Goal: Information Seeking & Learning: Learn about a topic

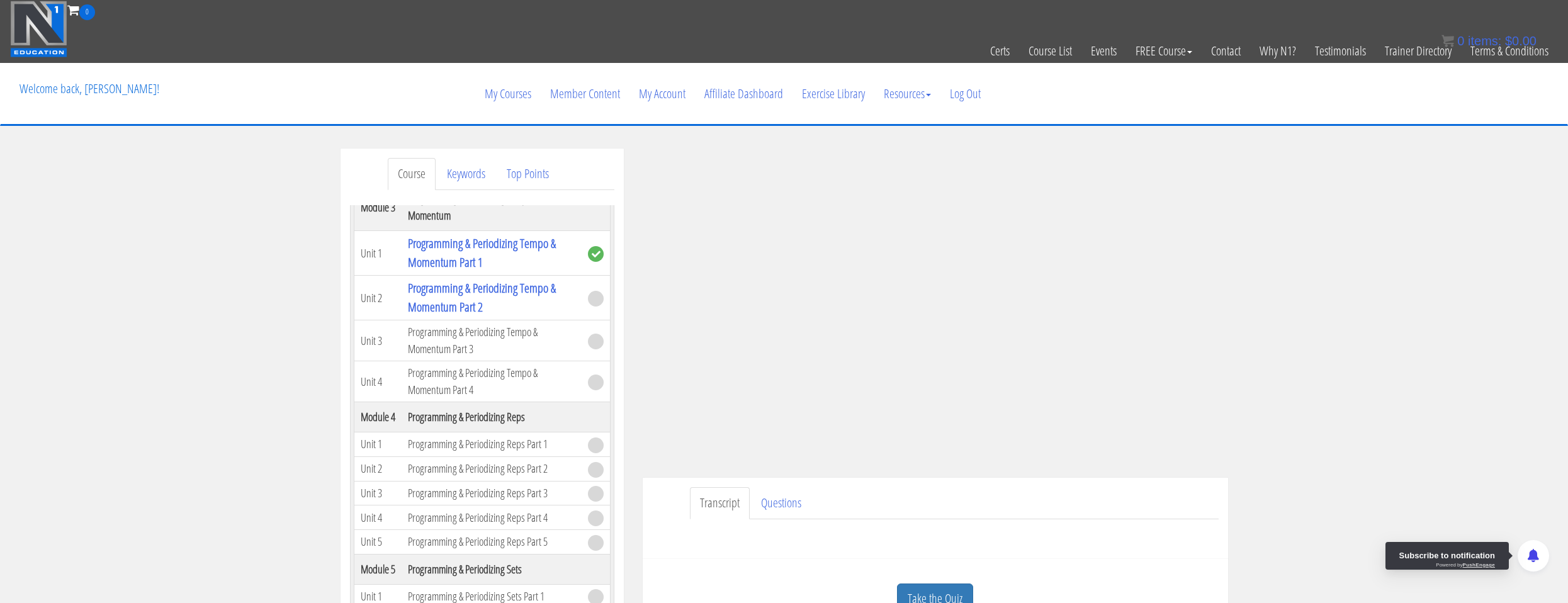
scroll to position [252, 0]
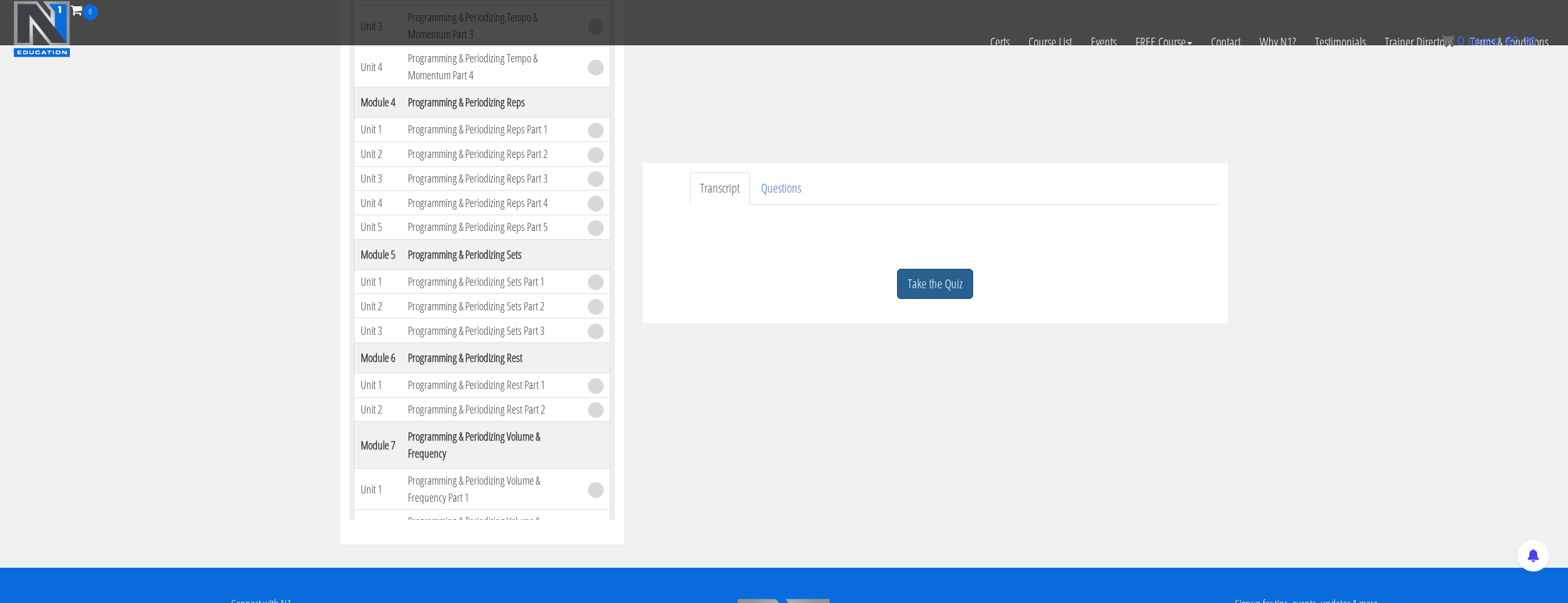
click at [948, 298] on link "Take the Quiz" at bounding box center [934, 284] width 76 height 31
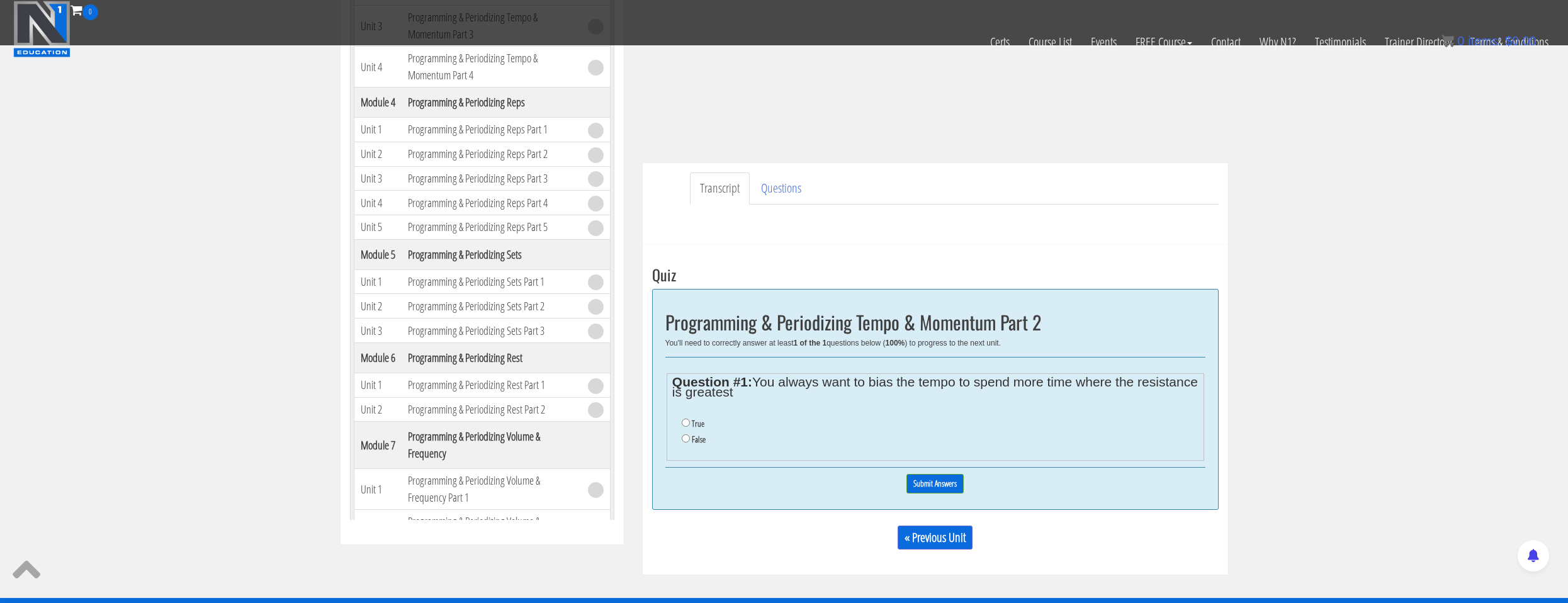
click at [698, 440] on label "False" at bounding box center [698, 439] width 13 height 10
click at [690, 440] on input "False" at bounding box center [685, 438] width 9 height 9
radio input "true"
click at [918, 487] on input "Submit Answers" at bounding box center [935, 484] width 58 height 19
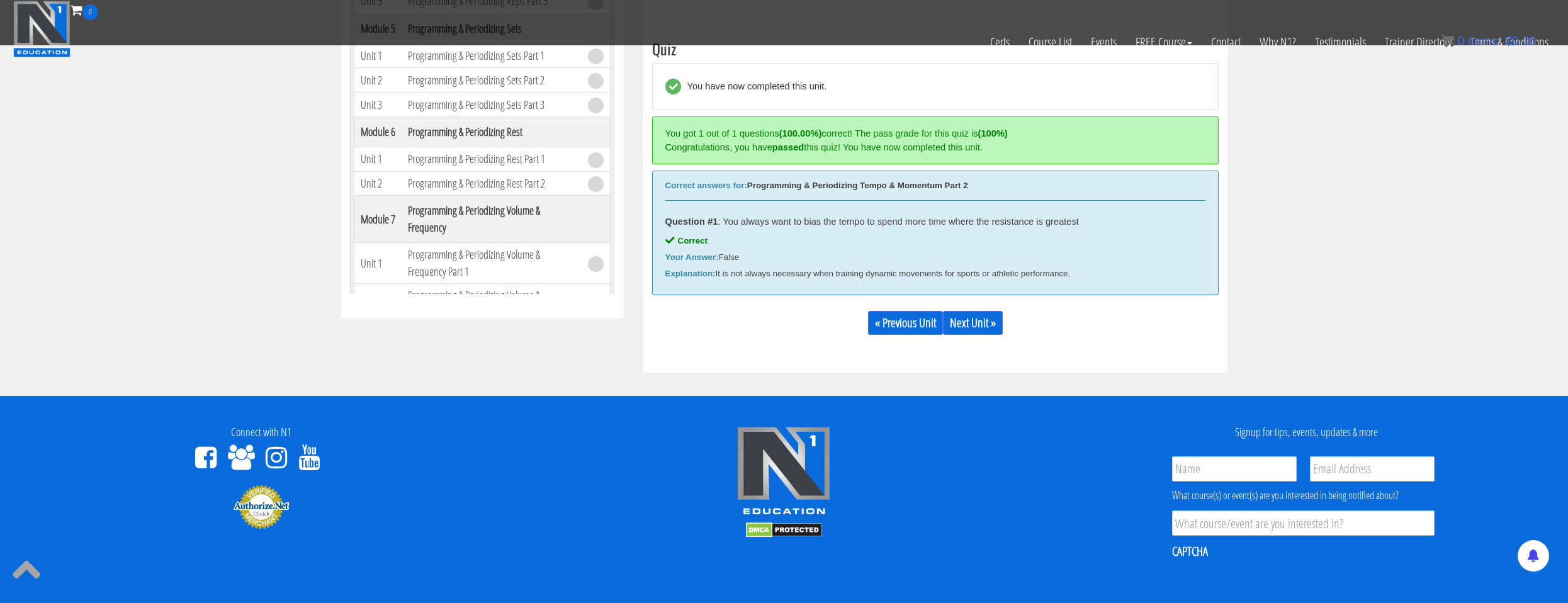
scroll to position [352, 0]
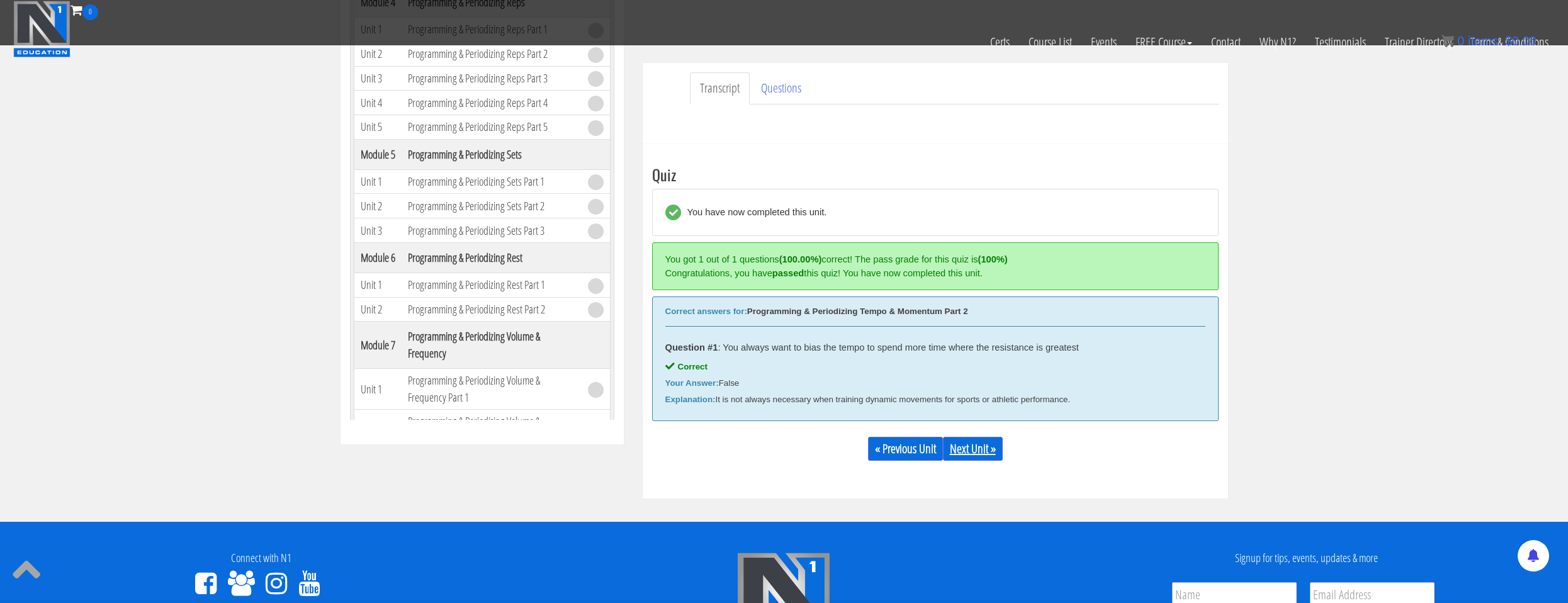
click at [962, 456] on link "Next Unit »" at bounding box center [973, 448] width 60 height 24
drag, startPoint x: 845, startPoint y: 401, endPoint x: 1050, endPoint y: 408, distance: 205.1
click at [1034, 407] on div "Correct answers for: Programming & Periodizing Tempo & Momentum Part 2 Question…" at bounding box center [935, 359] width 567 height 125
click at [1052, 412] on div "Correct answers for: Programming & Periodizing Tempo & Momentum Part 2 Question…" at bounding box center [935, 359] width 567 height 125
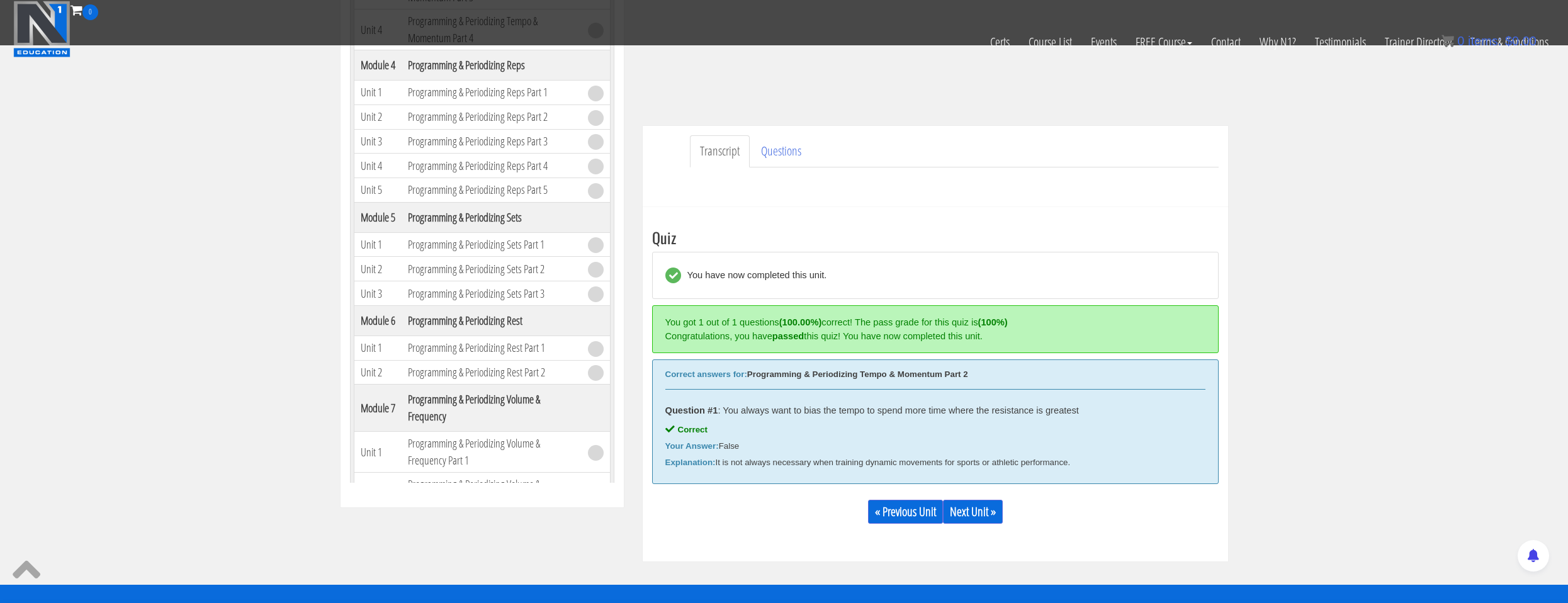
scroll to position [101, 0]
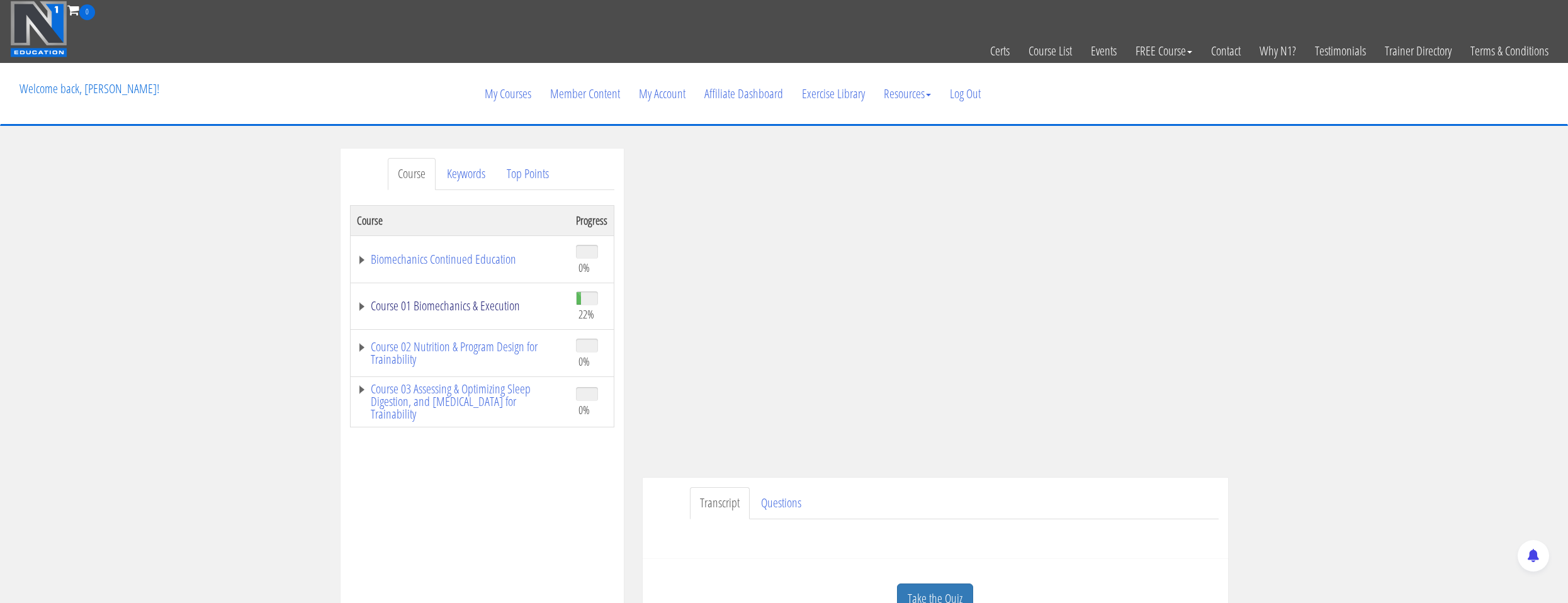
click at [497, 309] on link "Course 01 Biomechanics & Execution" at bounding box center [460, 305] width 207 height 13
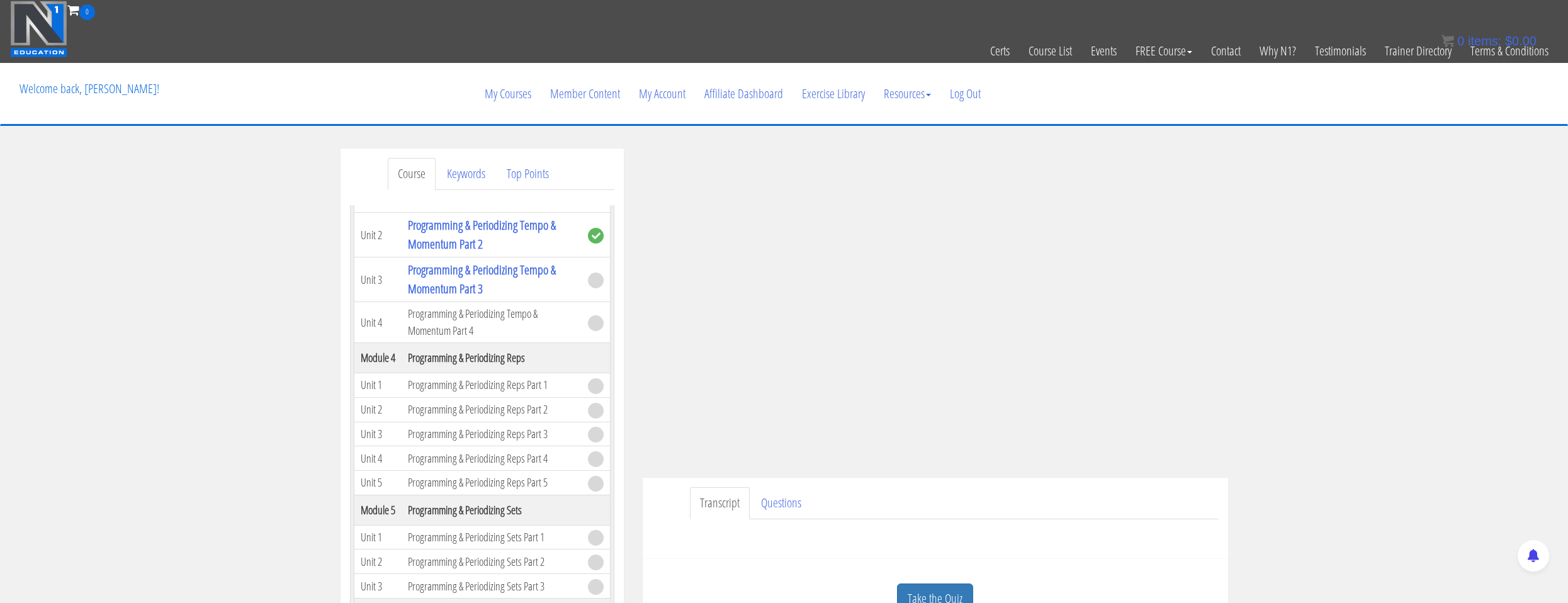
scroll to position [1007, 0]
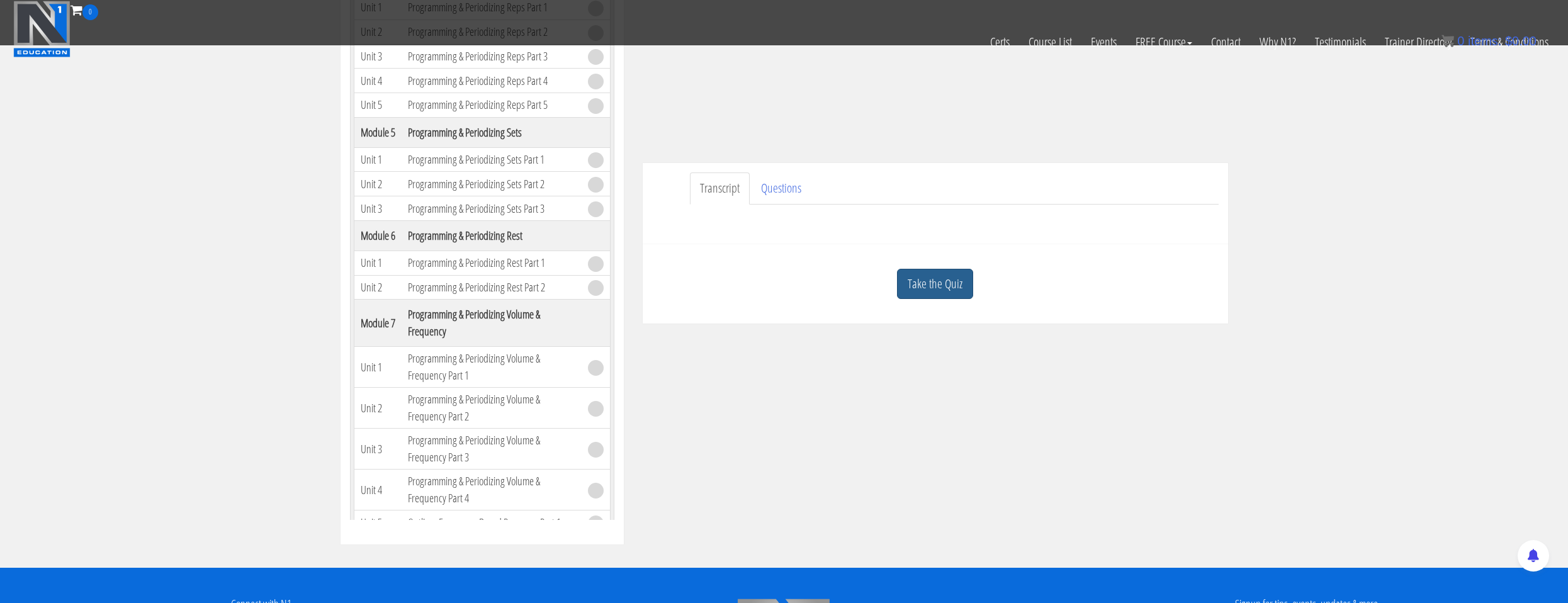
click at [930, 279] on link "Take the Quiz" at bounding box center [934, 284] width 76 height 31
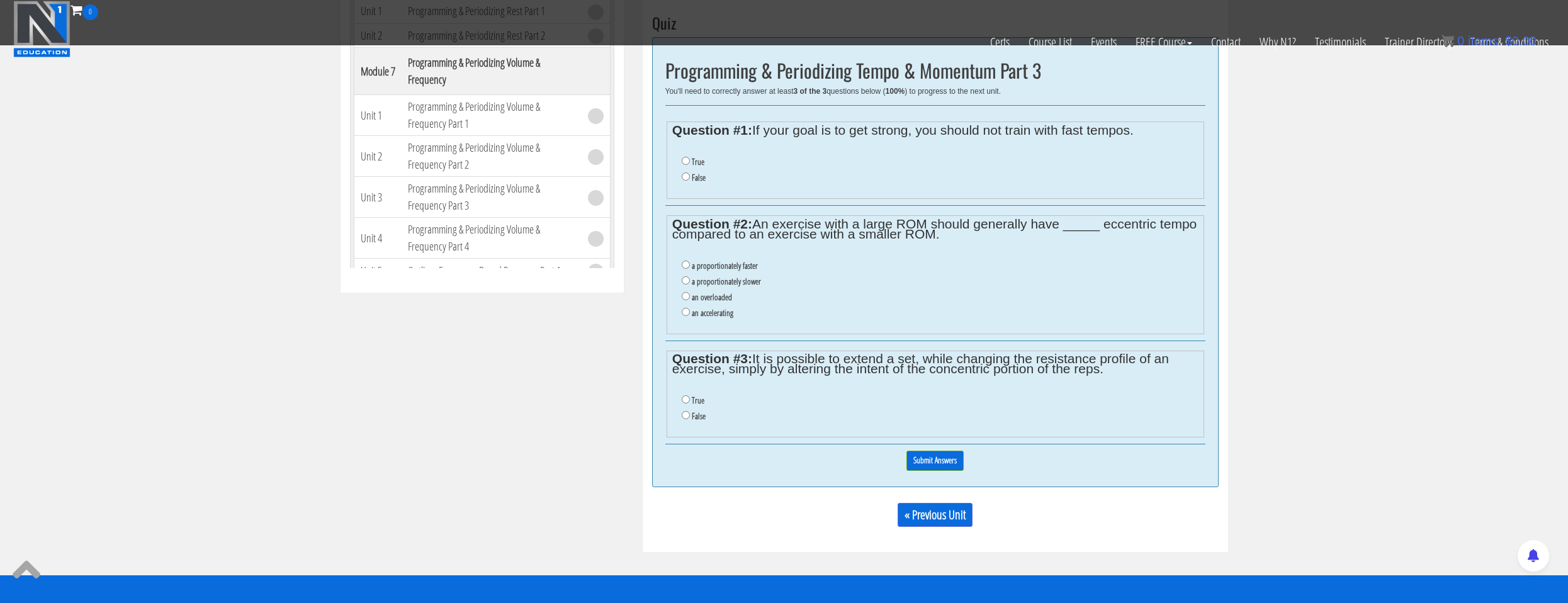
scroll to position [440, 0]
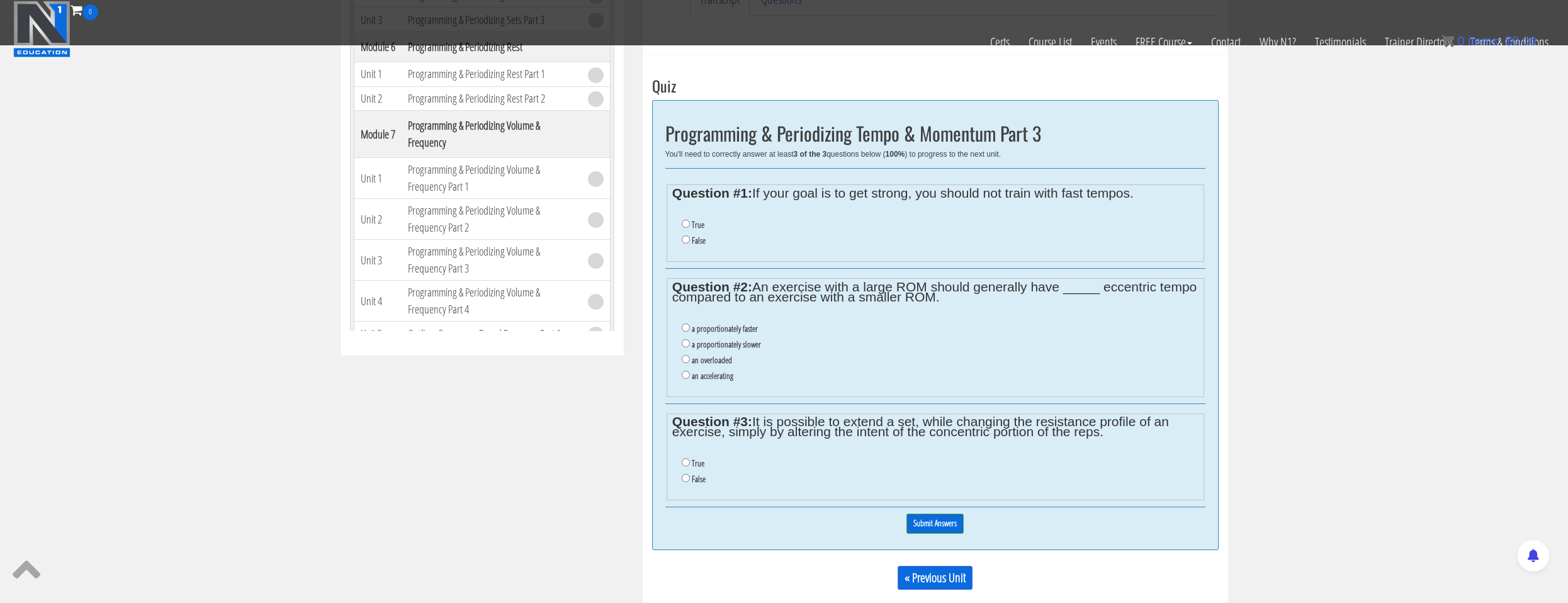
click at [742, 346] on label "a proportionately slower" at bounding box center [726, 344] width 69 height 10
click at [690, 346] on input "a proportionately slower" at bounding box center [685, 343] width 9 height 9
radio input "true"
click at [693, 466] on label "True" at bounding box center [697, 463] width 13 height 10
click at [690, 466] on input "True" at bounding box center [685, 462] width 9 height 9
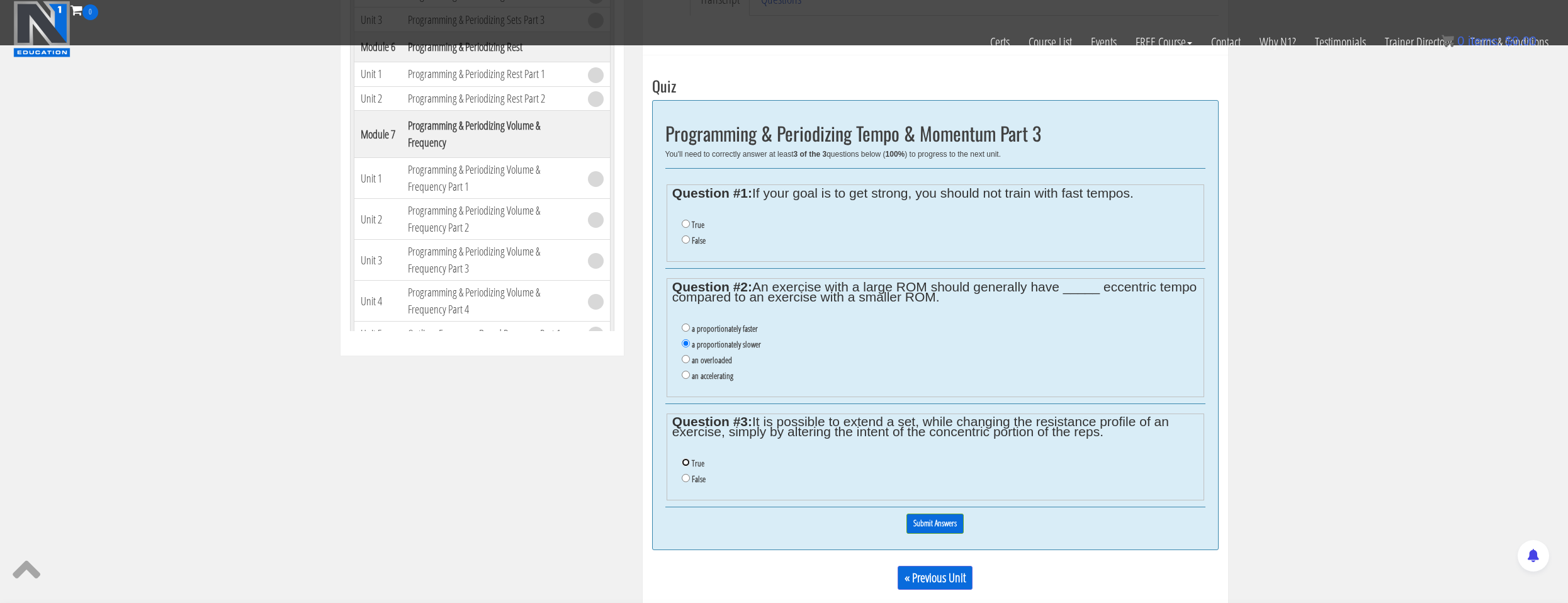
radio input "true"
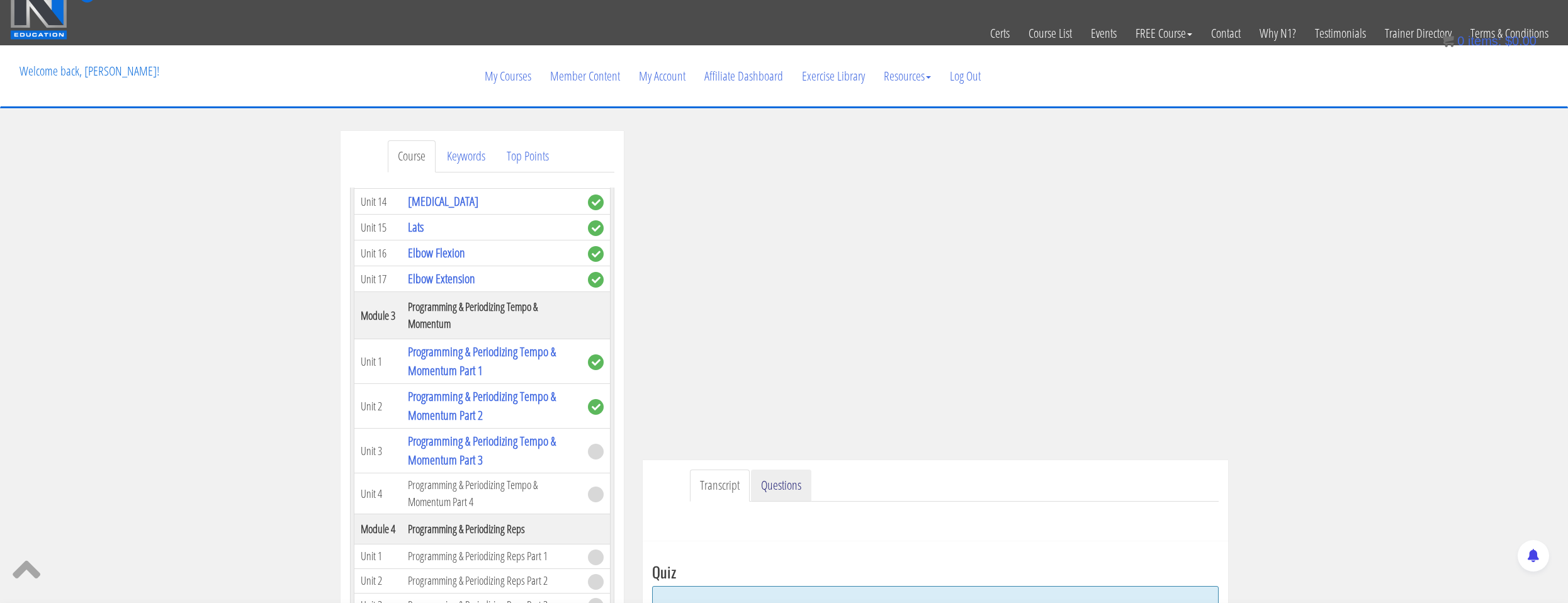
scroll to position [143, 0]
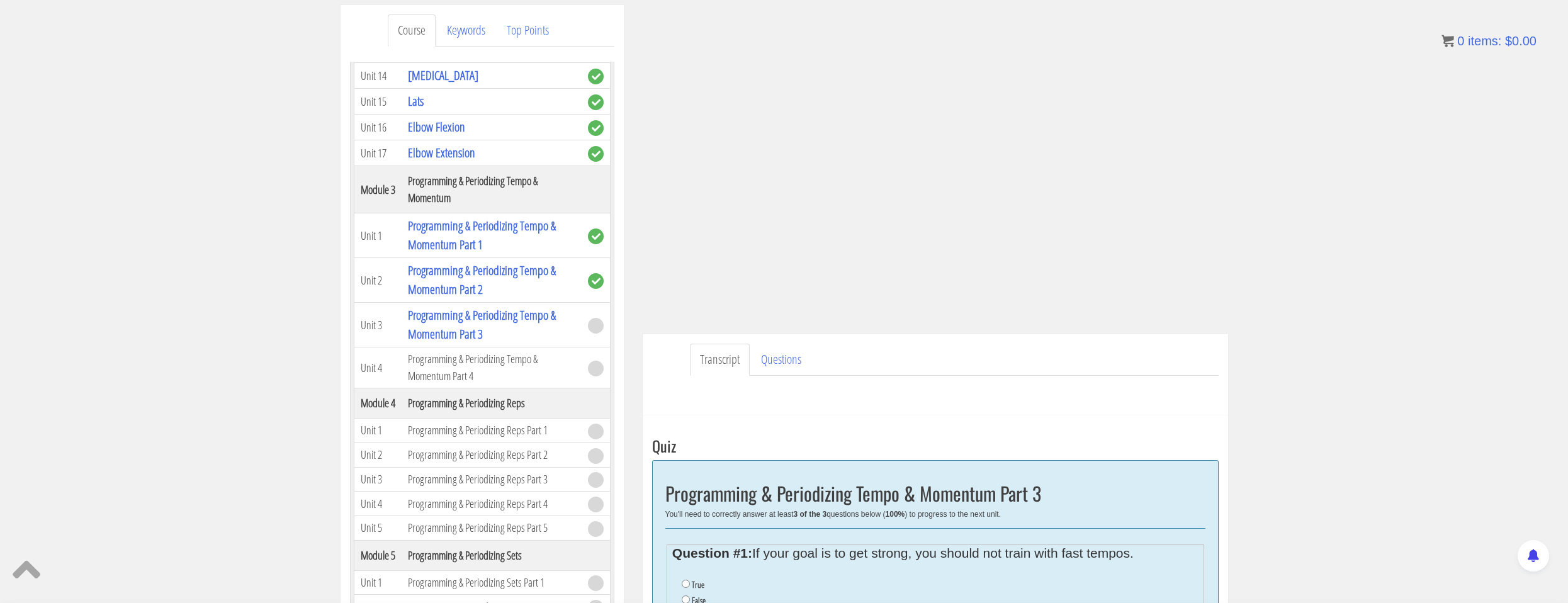
click at [1136, 343] on div "Transcript Questions Have a question on this unit? Please submit it here: Name …" at bounding box center [935, 374] width 585 height 81
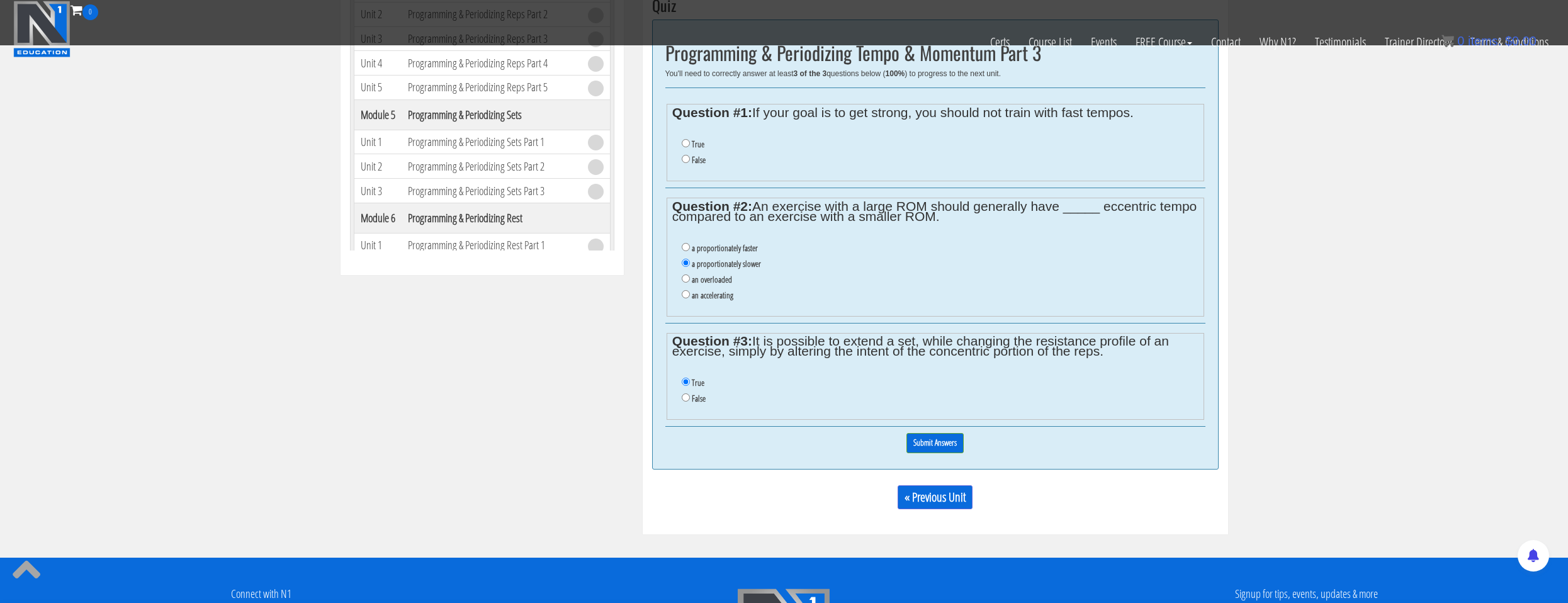
scroll to position [395, 0]
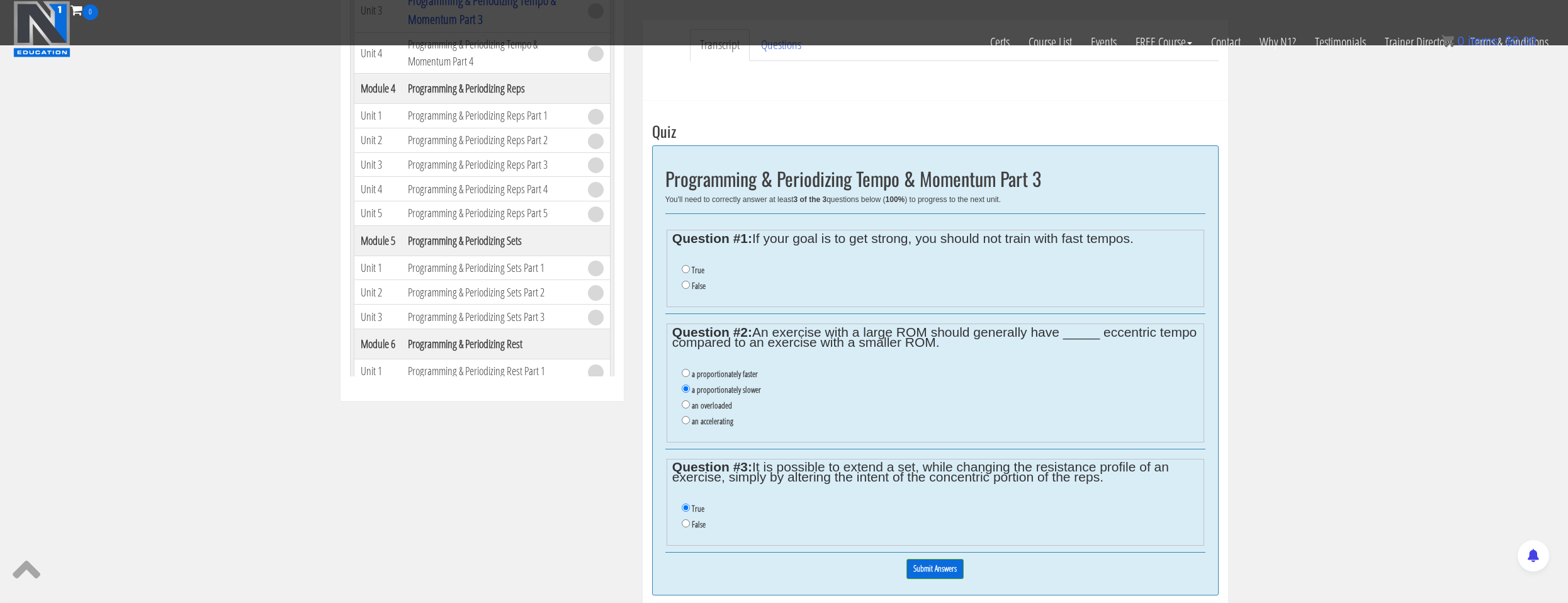
click at [699, 272] on label "True" at bounding box center [697, 269] width 13 height 10
click at [690, 272] on input "True" at bounding box center [685, 268] width 9 height 9
radio input "true"
click at [923, 567] on input "Submit Answers" at bounding box center [935, 568] width 58 height 19
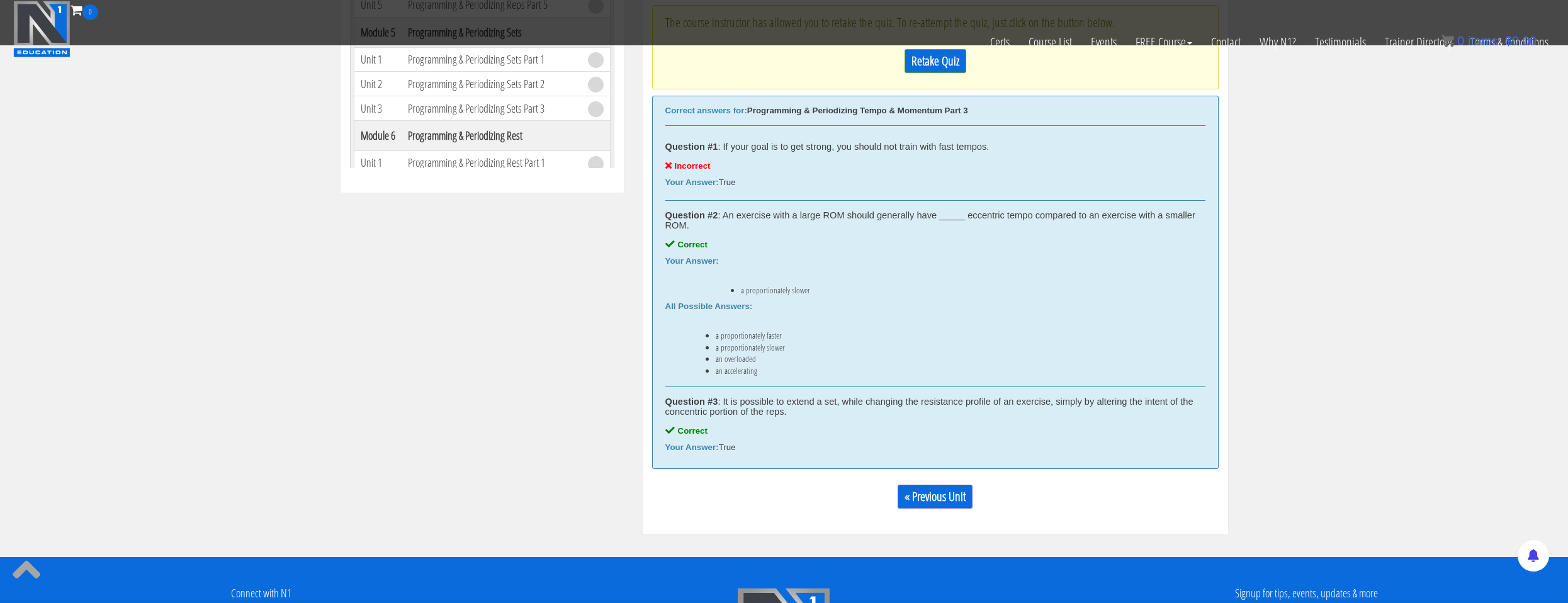
scroll to position [478, 0]
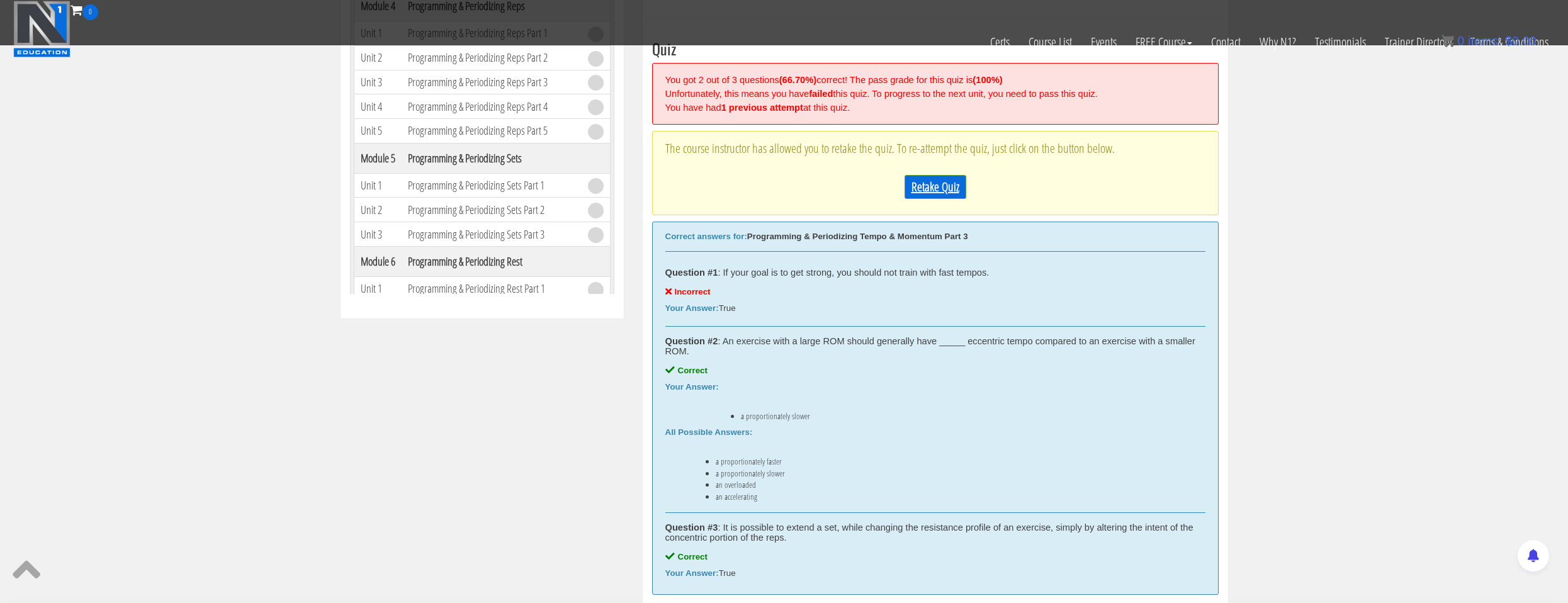
click at [936, 199] on link "Retake Quiz" at bounding box center [935, 187] width 62 height 24
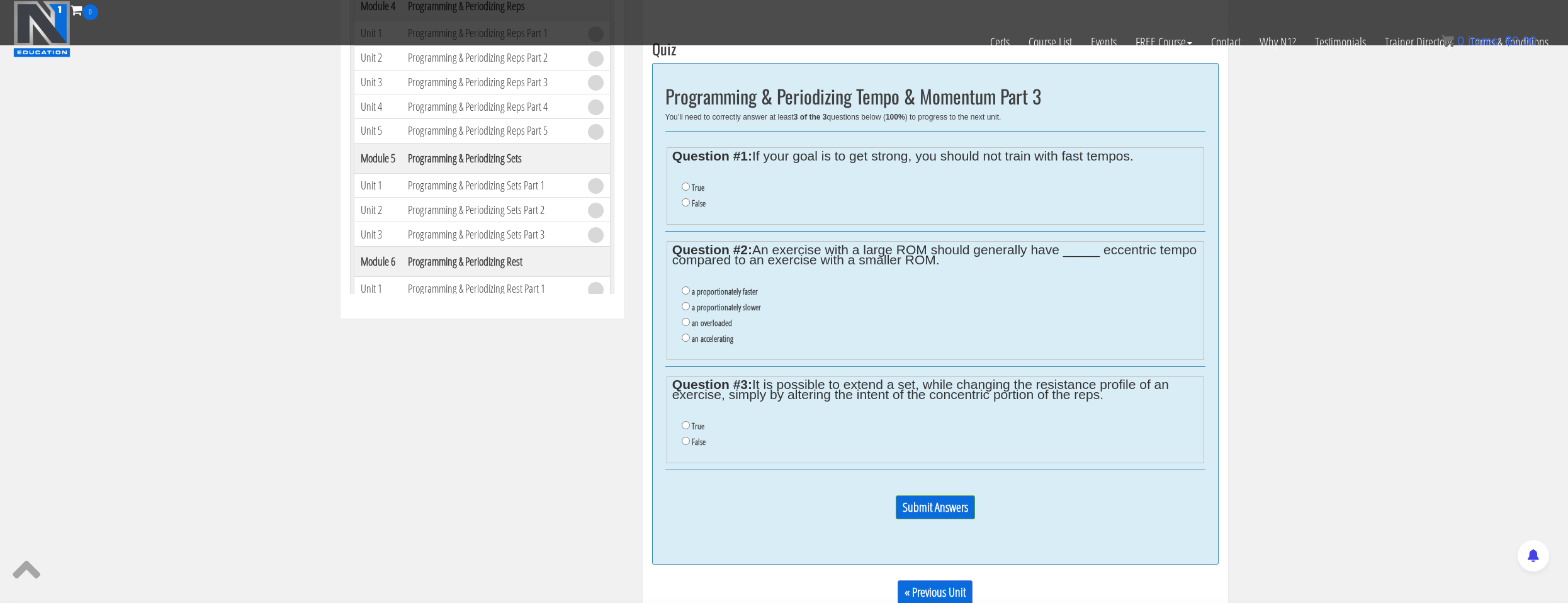
click at [703, 207] on label "False" at bounding box center [698, 203] width 13 height 10
click at [690, 207] on input "False" at bounding box center [685, 202] width 9 height 9
radio input "true"
click at [713, 313] on li "a proportionately slower" at bounding box center [939, 307] width 516 height 15
click at [709, 305] on label "a proportionately slower" at bounding box center [726, 307] width 69 height 10
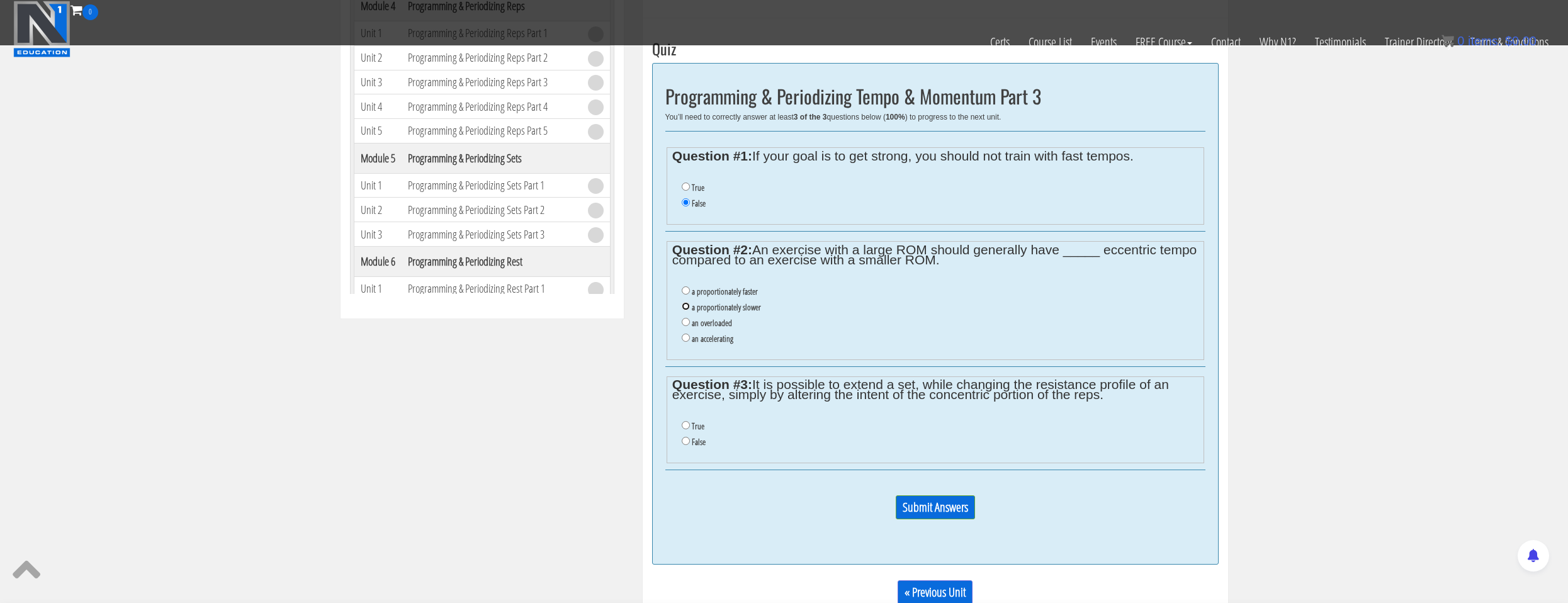
click at [690, 305] on input "a proportionately slower" at bounding box center [685, 306] width 9 height 9
radio input "true"
click at [684, 448] on li "False" at bounding box center [939, 441] width 516 height 15
click at [696, 424] on label "True" at bounding box center [697, 426] width 13 height 10
click at [690, 424] on input "True" at bounding box center [685, 425] width 9 height 9
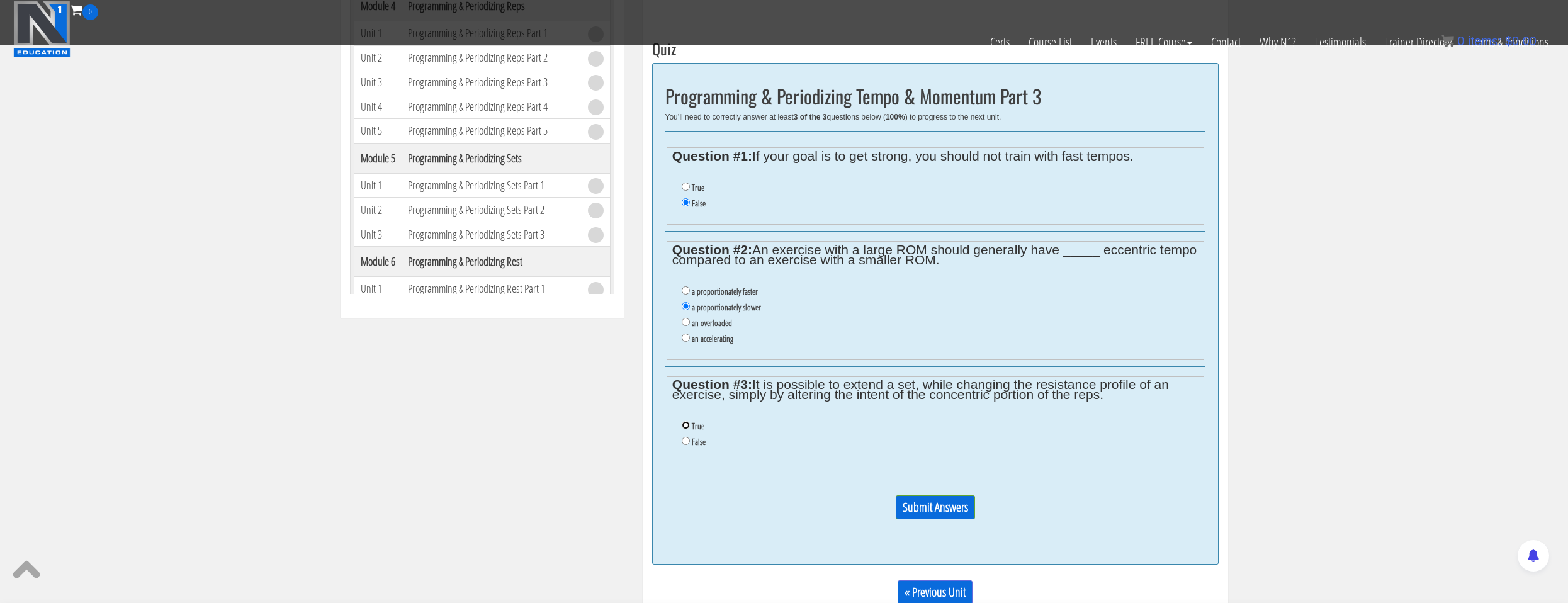
radio input "true"
click at [922, 511] on input "Submit Answers" at bounding box center [935, 507] width 79 height 24
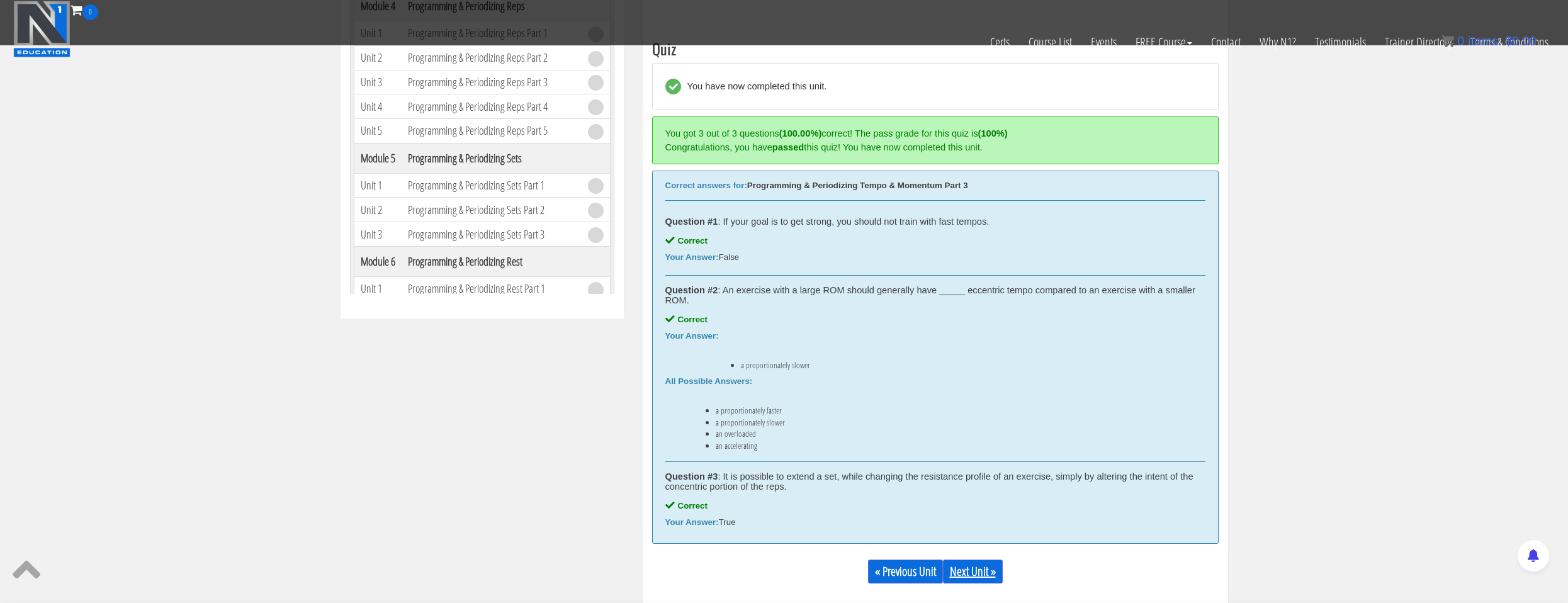
click at [976, 569] on link "Next Unit »" at bounding box center [973, 571] width 60 height 24
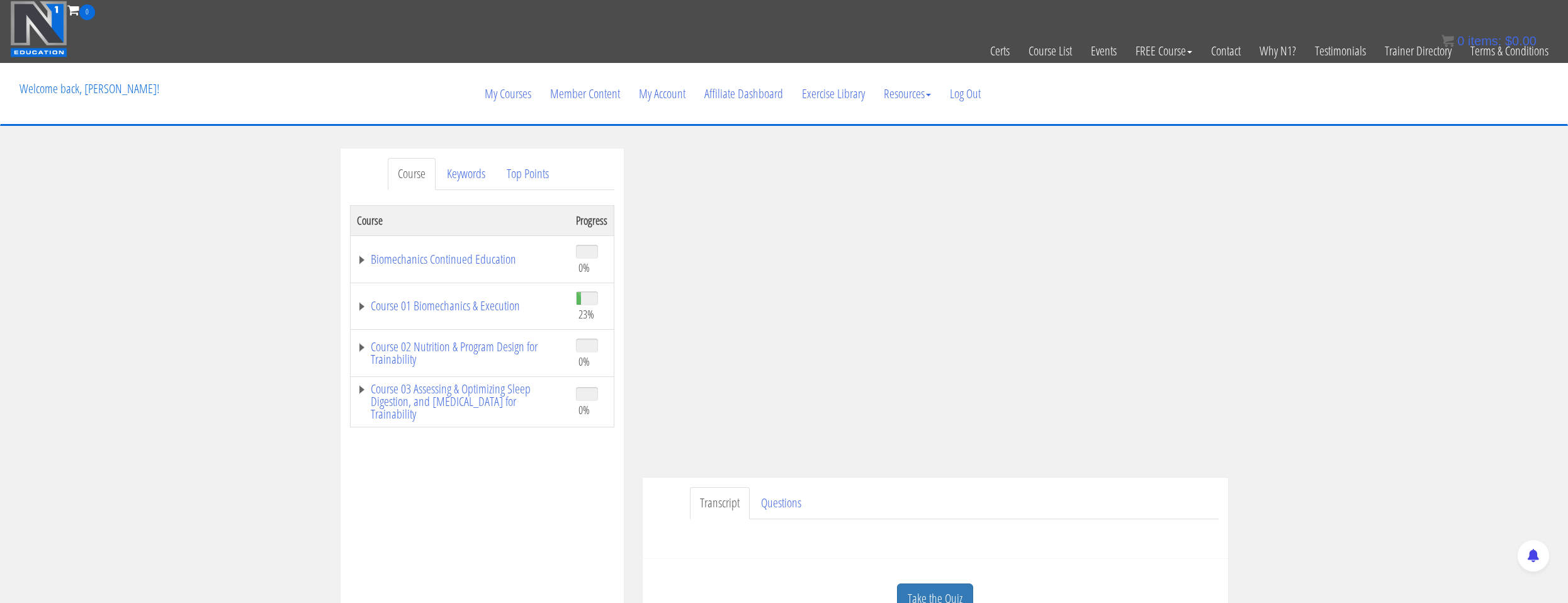
scroll to position [126, 0]
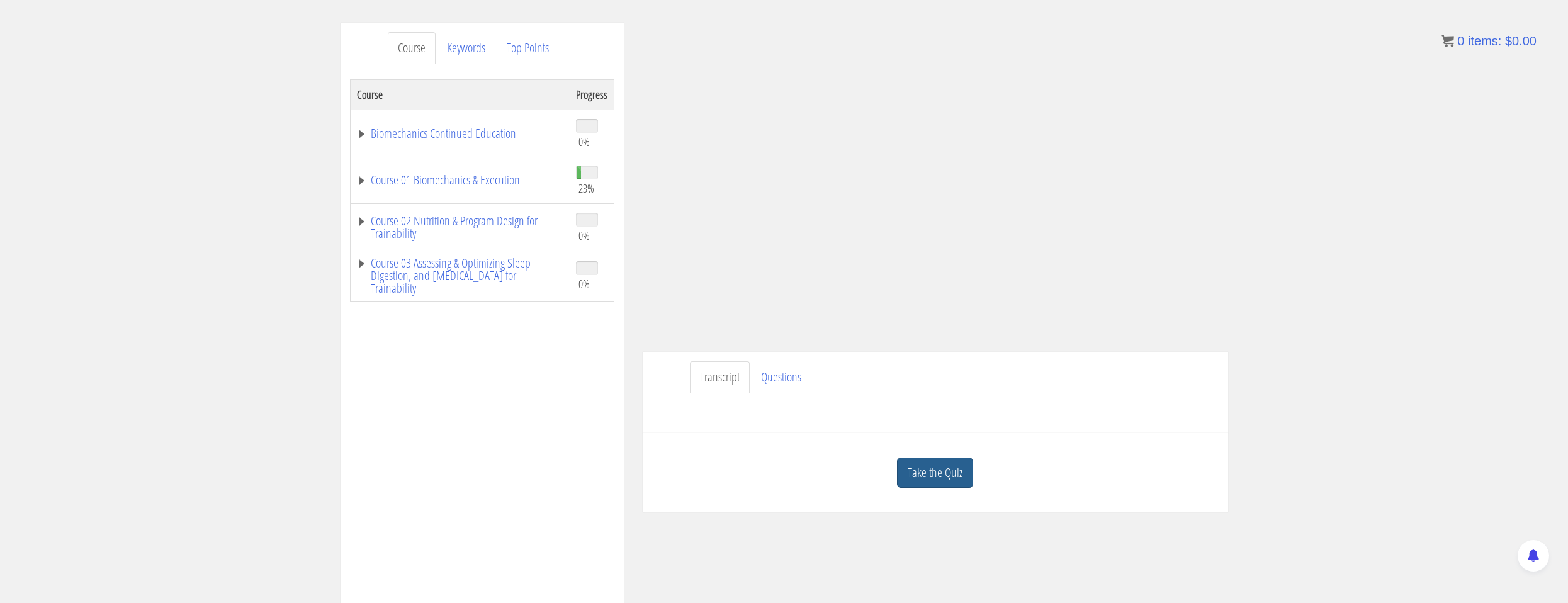
click at [904, 474] on link "Take the Quiz" at bounding box center [934, 473] width 76 height 31
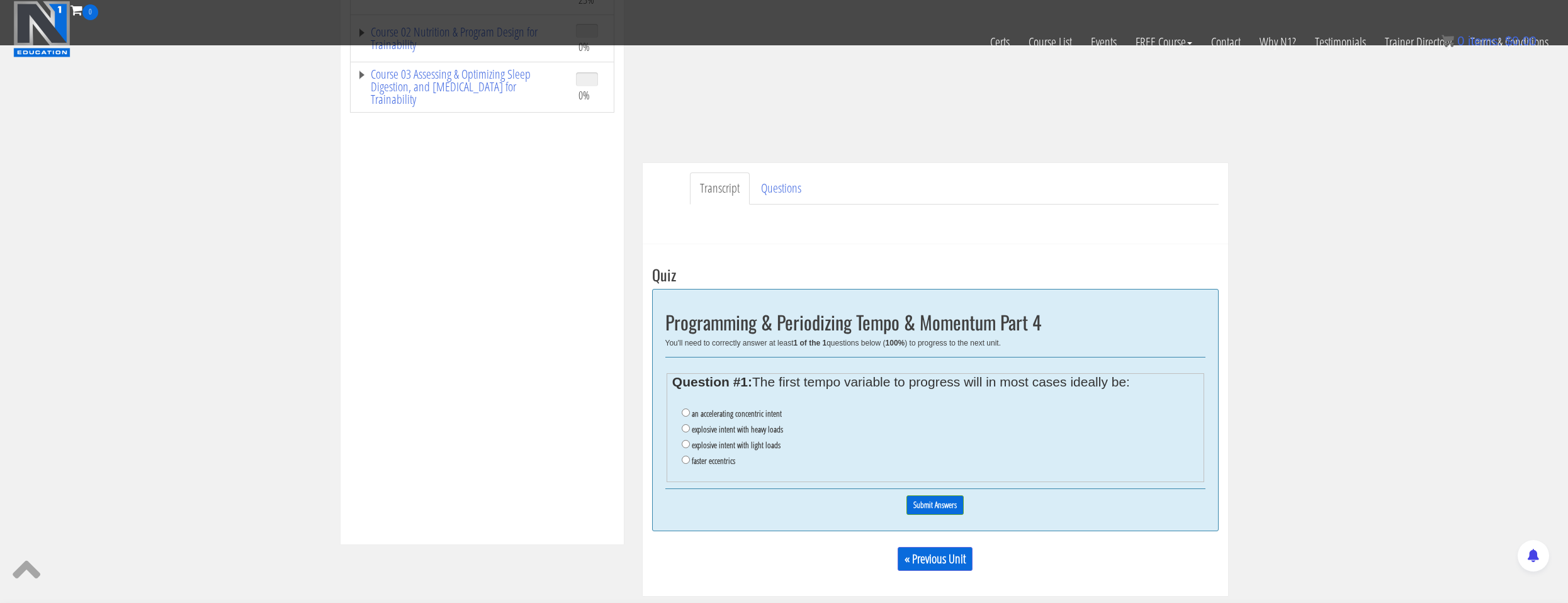
scroll to position [0, 0]
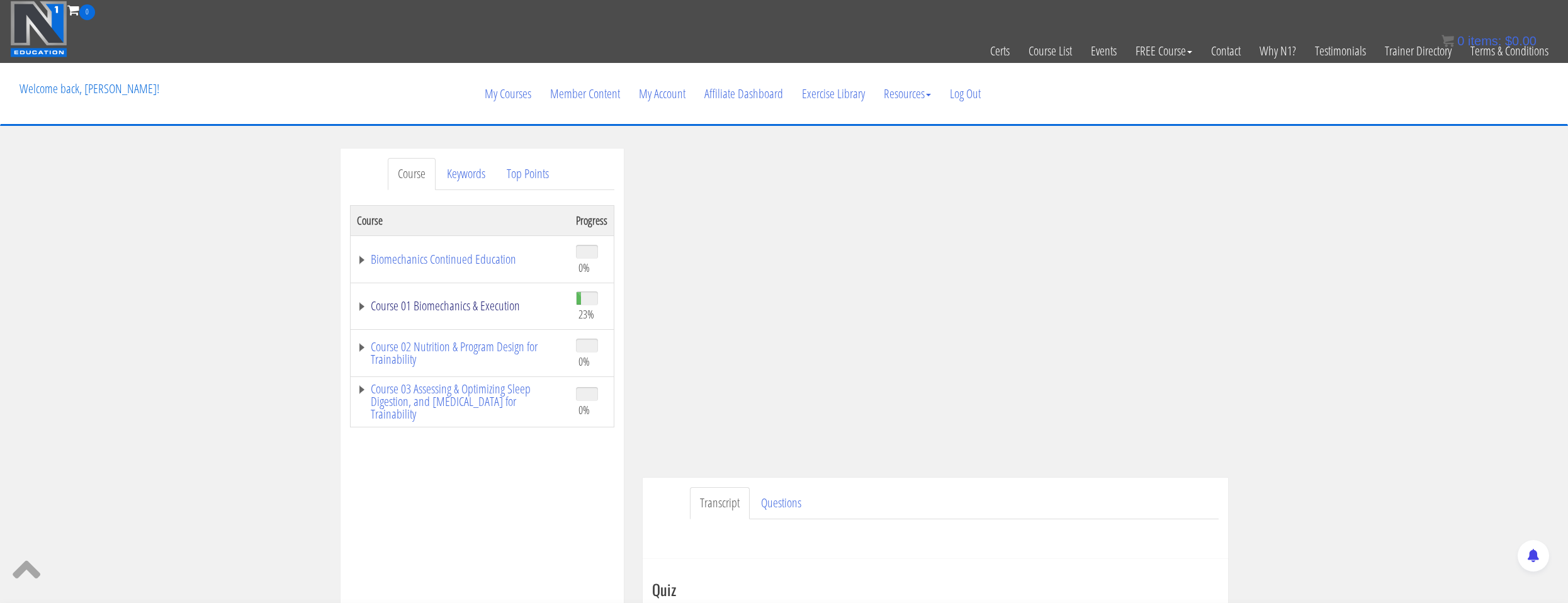
click at [505, 302] on link "Course 01 Biomechanics & Execution" at bounding box center [460, 305] width 207 height 13
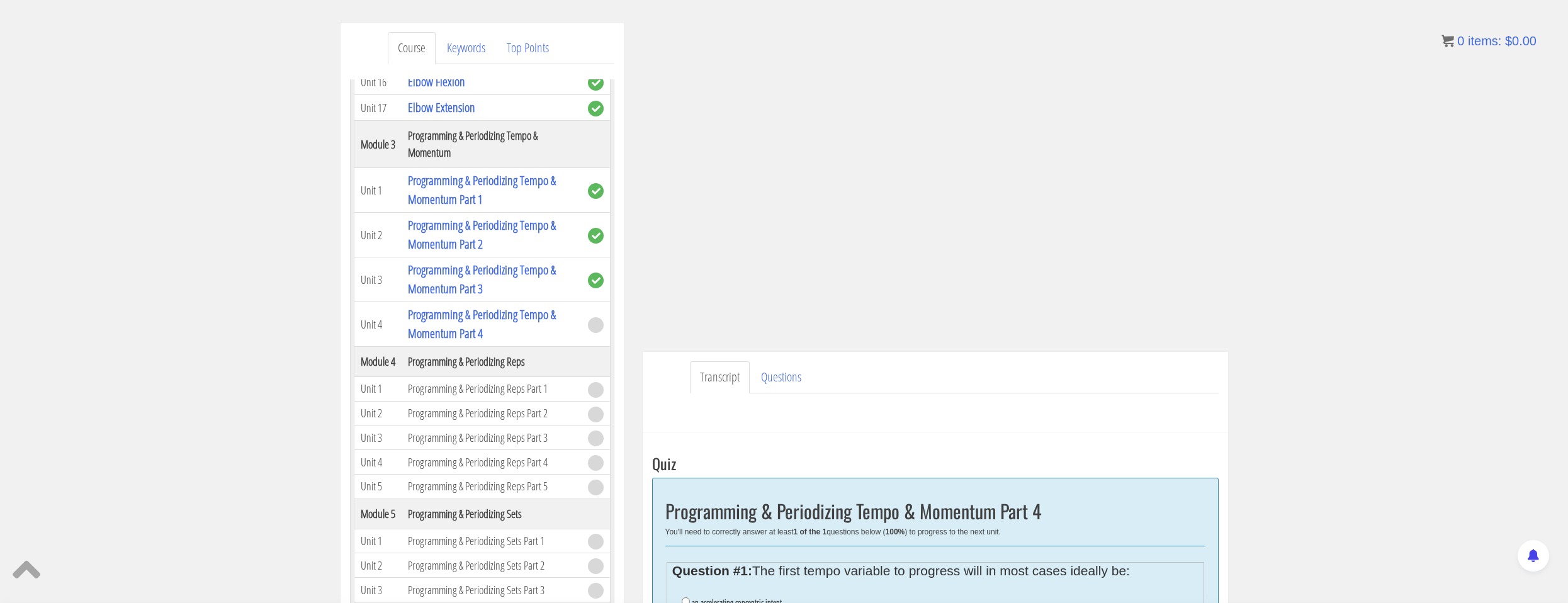
scroll to position [63, 0]
